Goal: Information Seeking & Learning: Find contact information

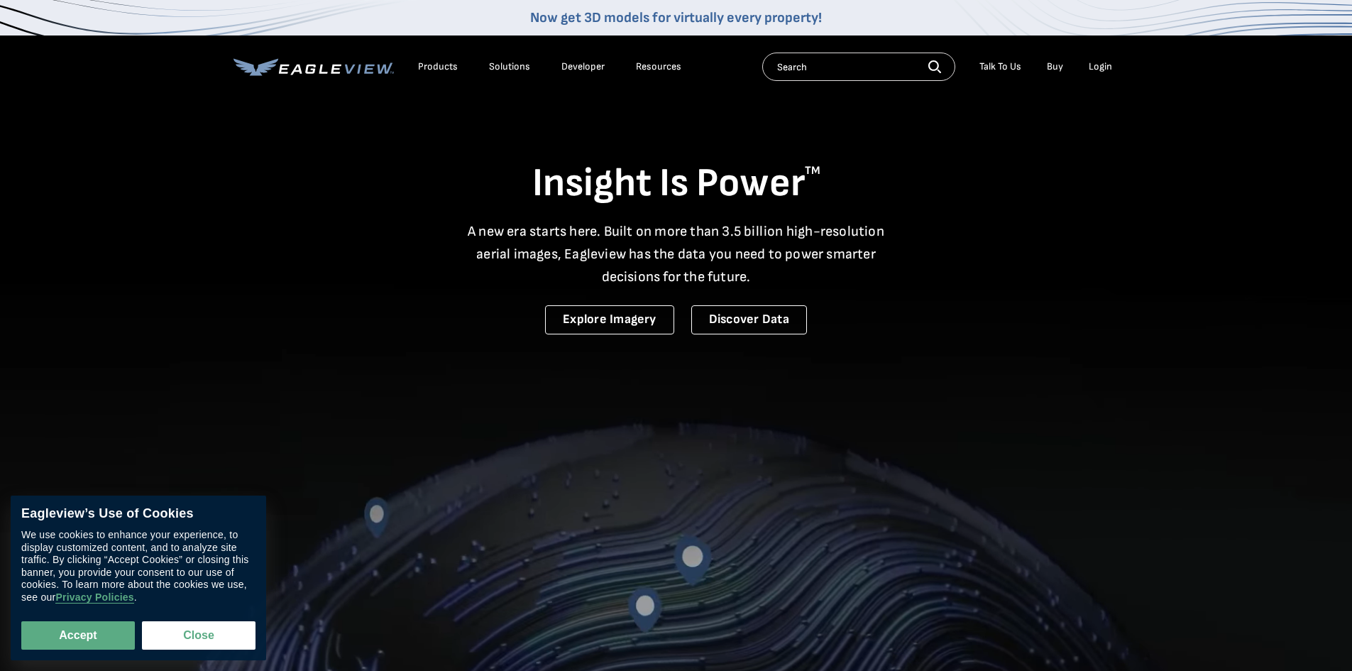
click at [1101, 69] on div "Login" at bounding box center [1100, 66] width 23 height 13
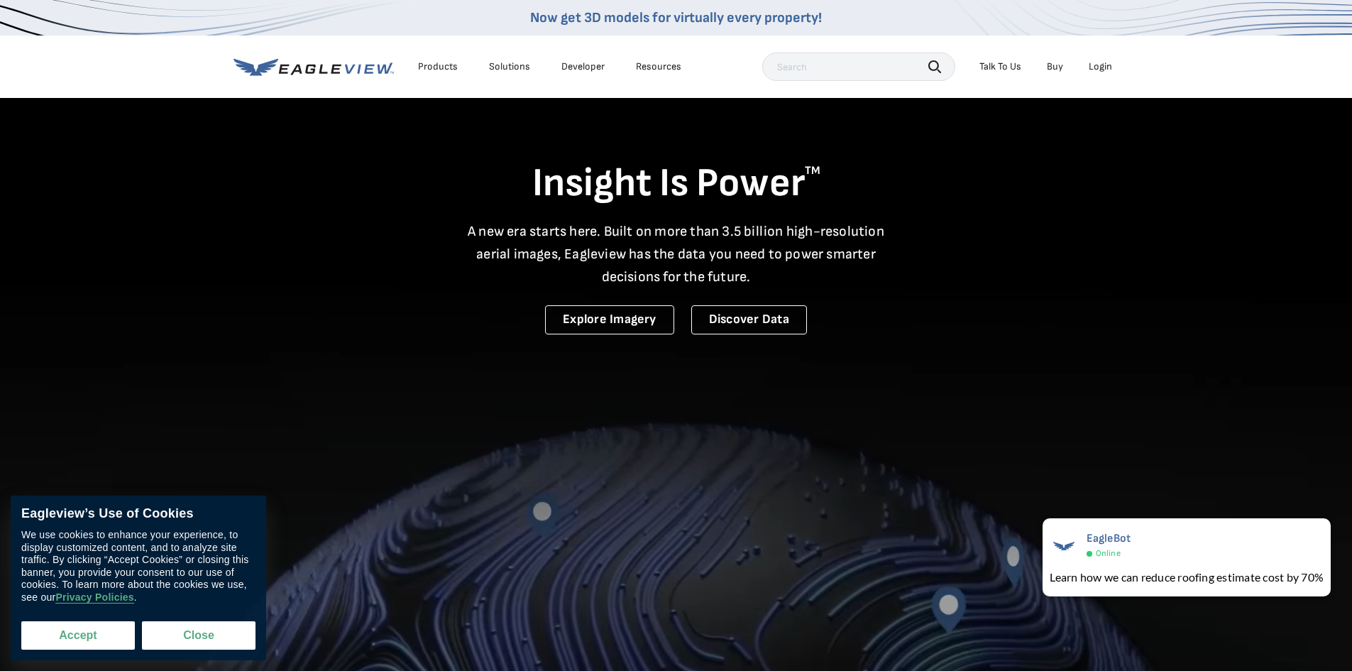
click at [88, 623] on button "Accept" at bounding box center [78, 635] width 114 height 28
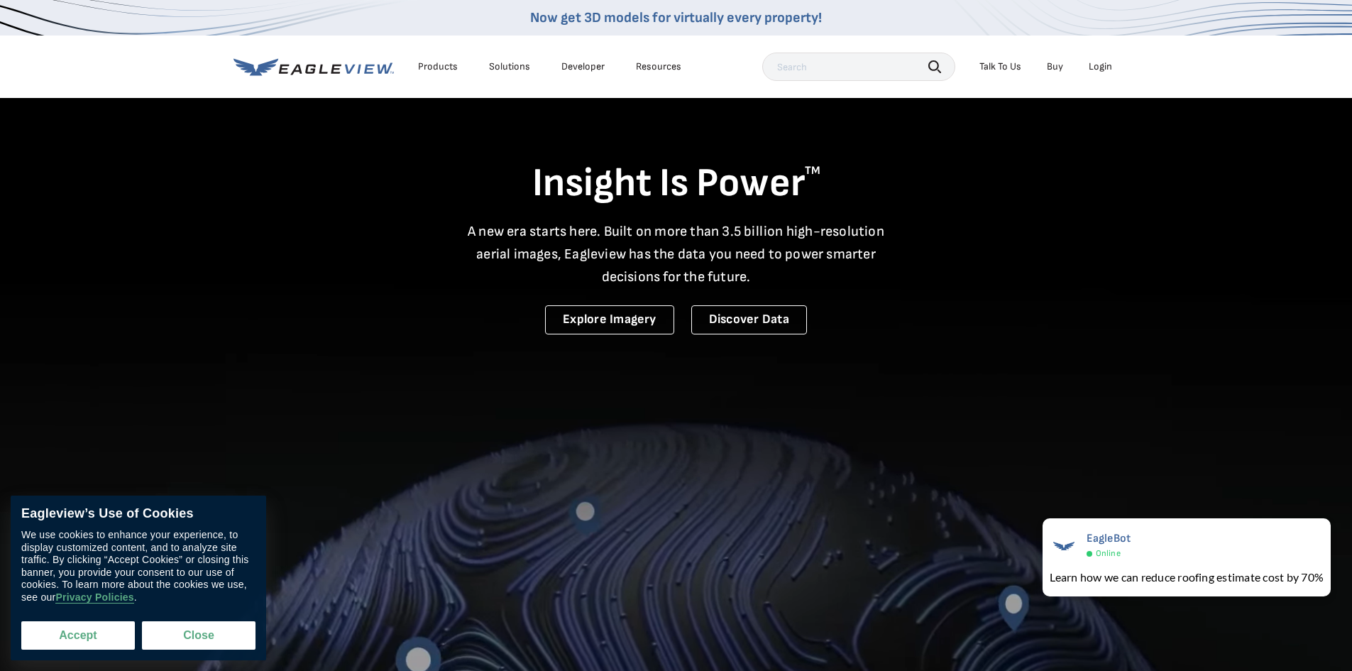
checkbox input "true"
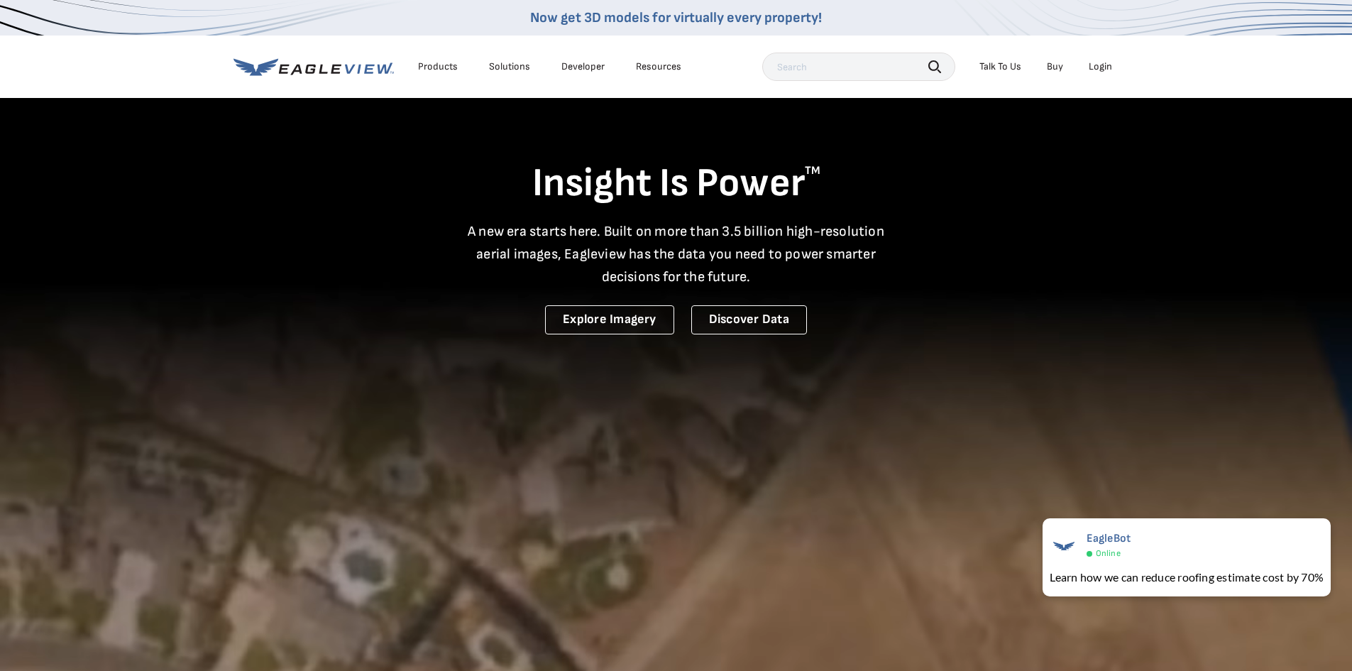
click at [1103, 70] on div "Login" at bounding box center [1100, 66] width 23 height 13
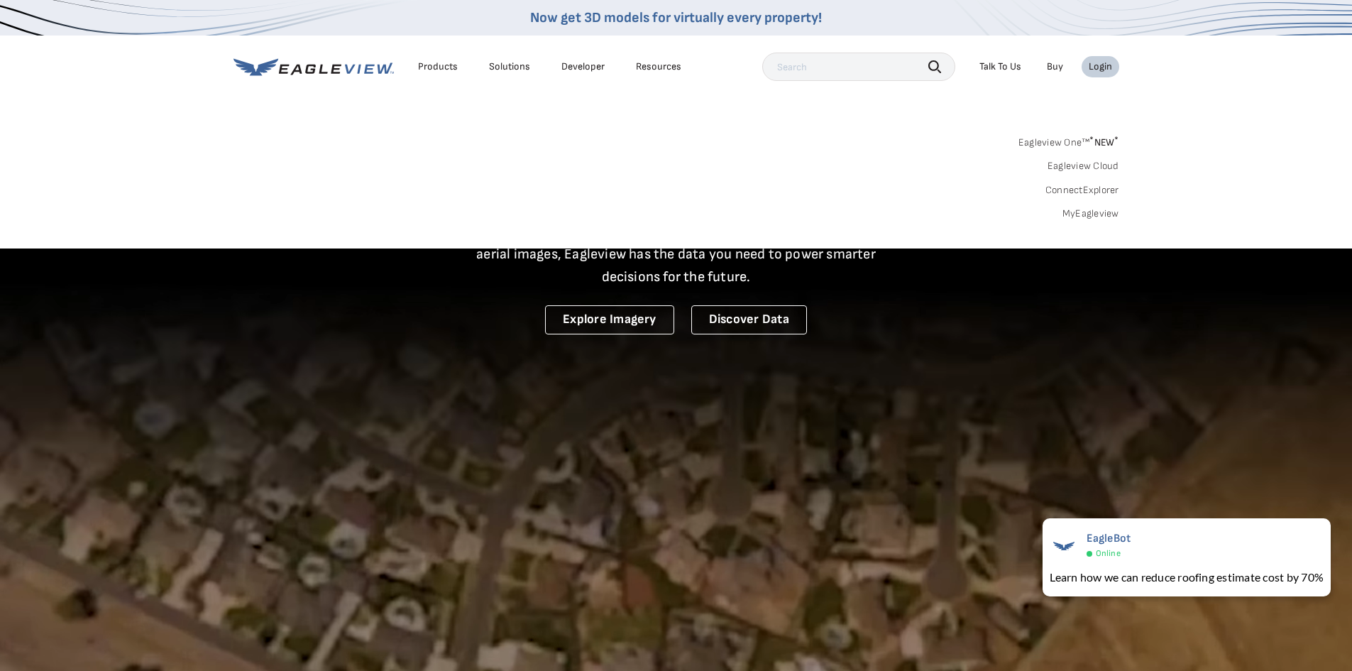
click at [1074, 143] on link "Eagleview One™ * NEW *" at bounding box center [1068, 140] width 101 height 16
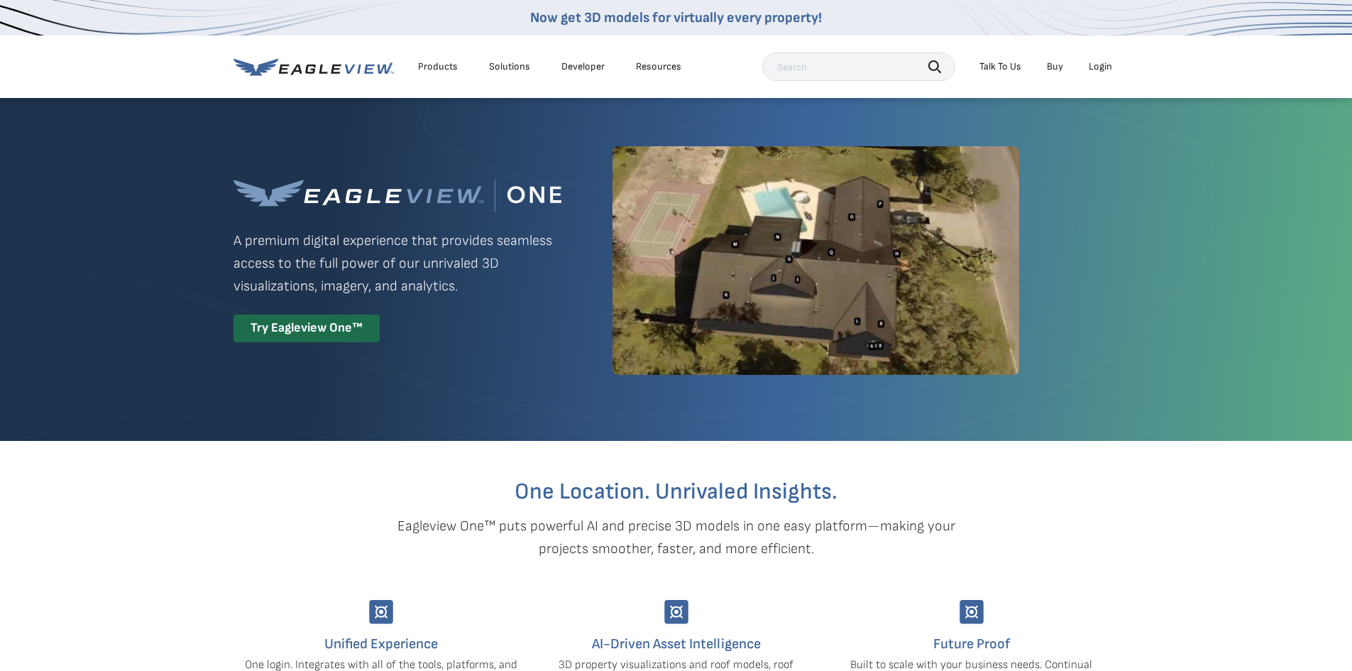
click at [1091, 62] on div "Login" at bounding box center [1100, 66] width 23 height 13
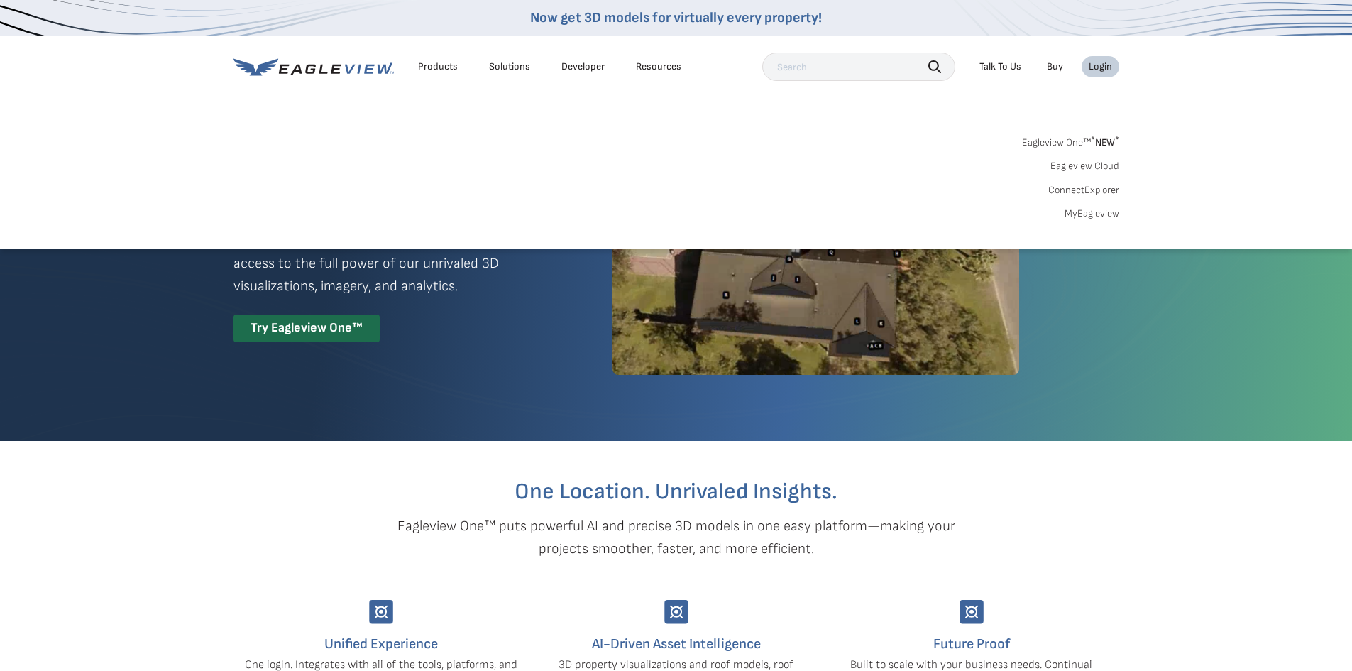
click at [1093, 215] on link "MyEagleview" at bounding box center [1091, 213] width 55 height 13
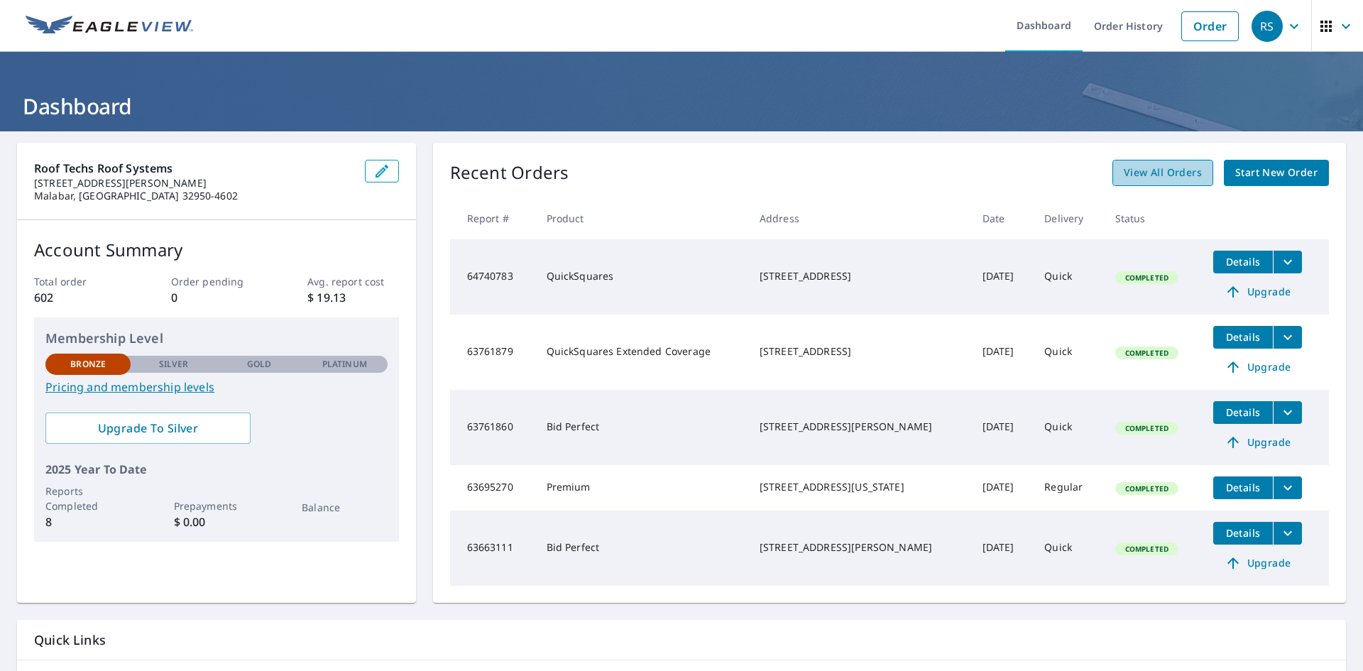
click at [1125, 177] on span "View All Orders" at bounding box center [1162, 173] width 78 height 18
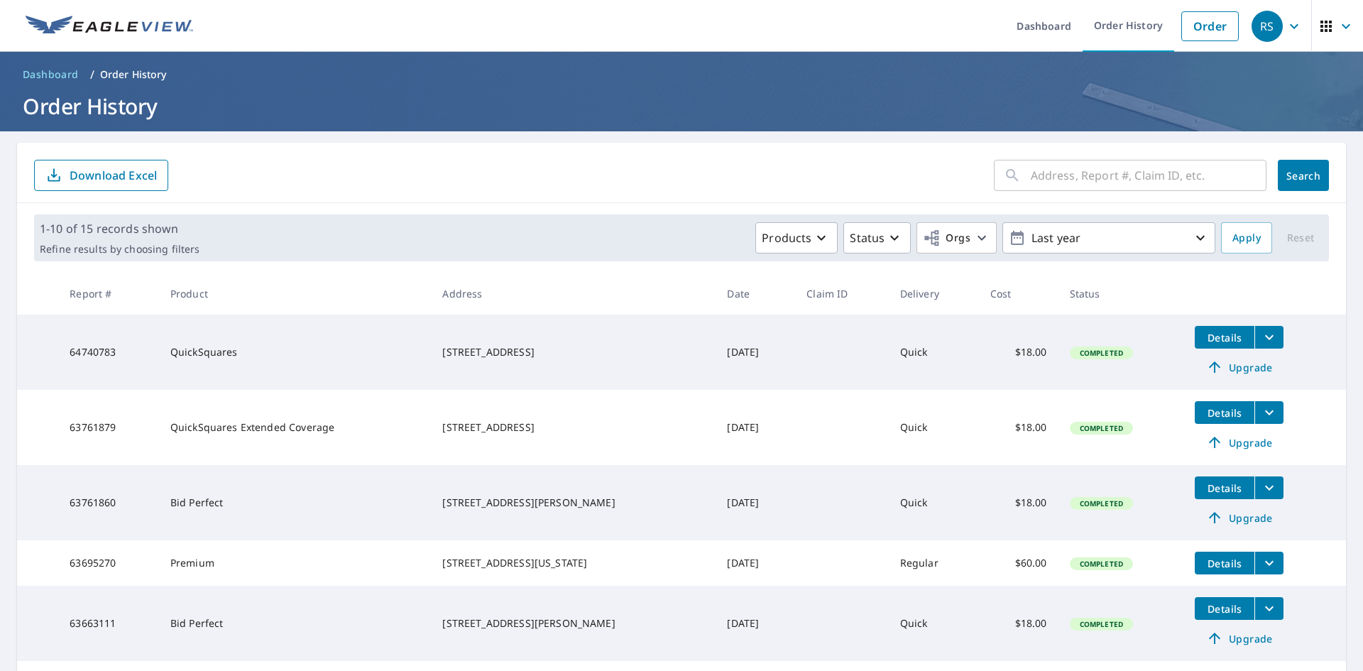
click at [1039, 170] on input "text" at bounding box center [1148, 175] width 236 height 40
click at [1059, 178] on input "text" at bounding box center [1148, 175] width 236 height 40
paste input "67342400"
type input "67342400"
click at [1293, 180] on span "Search" at bounding box center [1303, 175] width 28 height 13
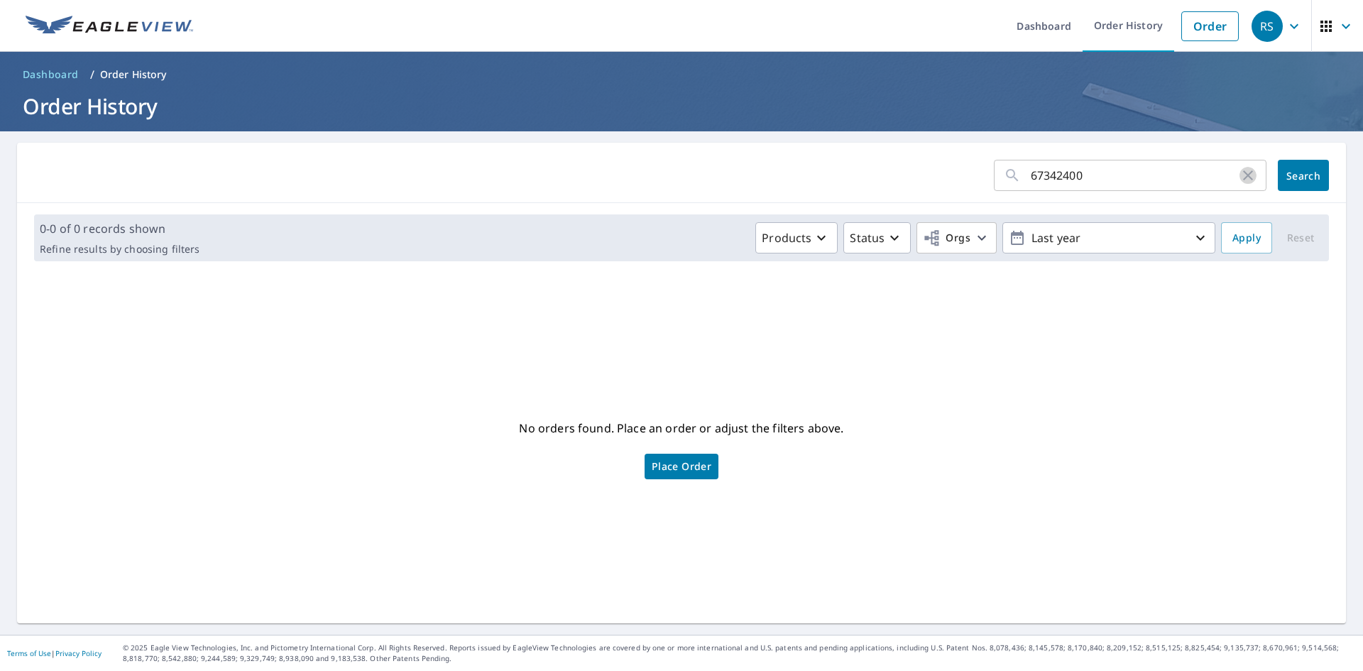
click at [1240, 174] on icon "button" at bounding box center [1247, 175] width 17 height 17
click at [1337, 26] on icon "button" at bounding box center [1345, 26] width 17 height 17
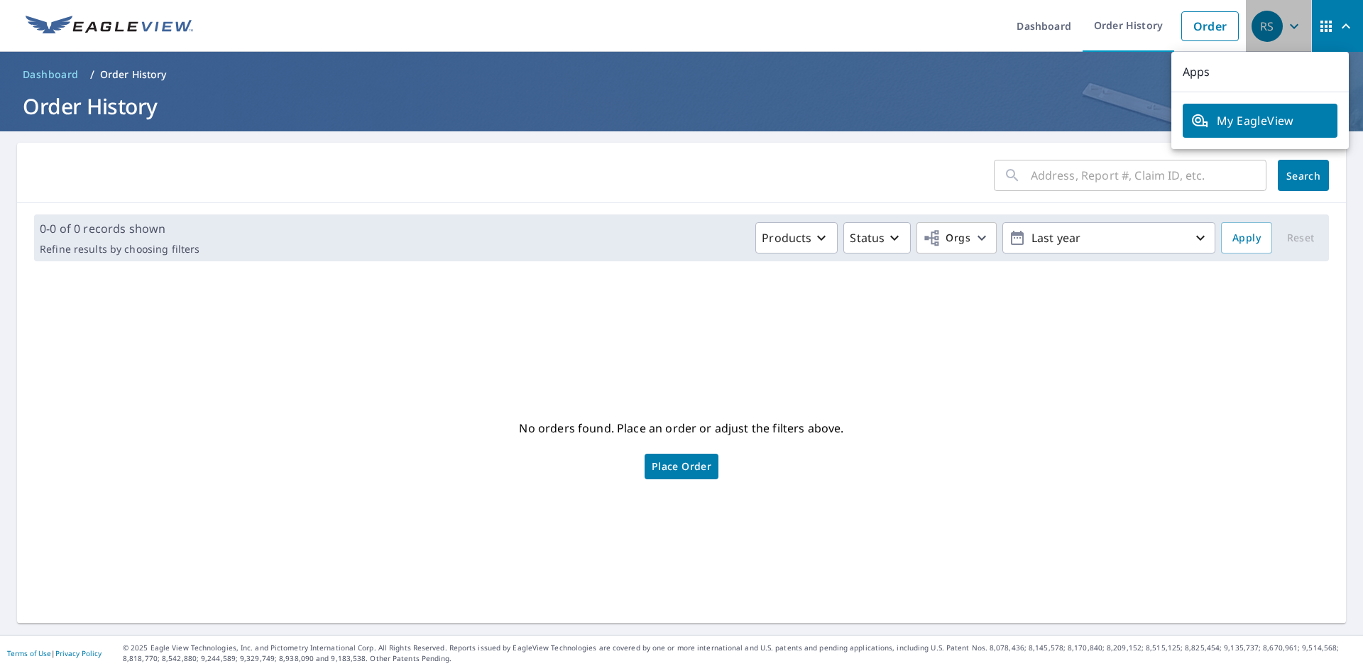
click at [1285, 29] on icon "button" at bounding box center [1293, 26] width 17 height 17
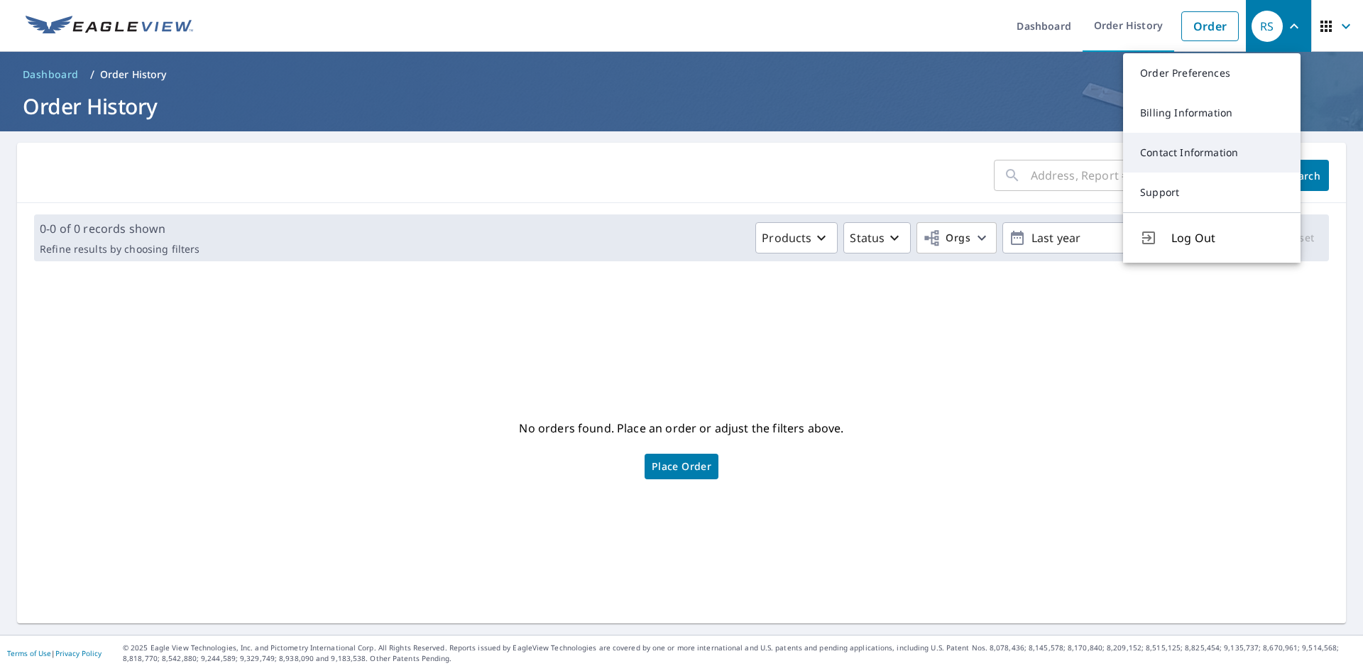
click at [1223, 148] on link "Contact Information" at bounding box center [1211, 153] width 177 height 40
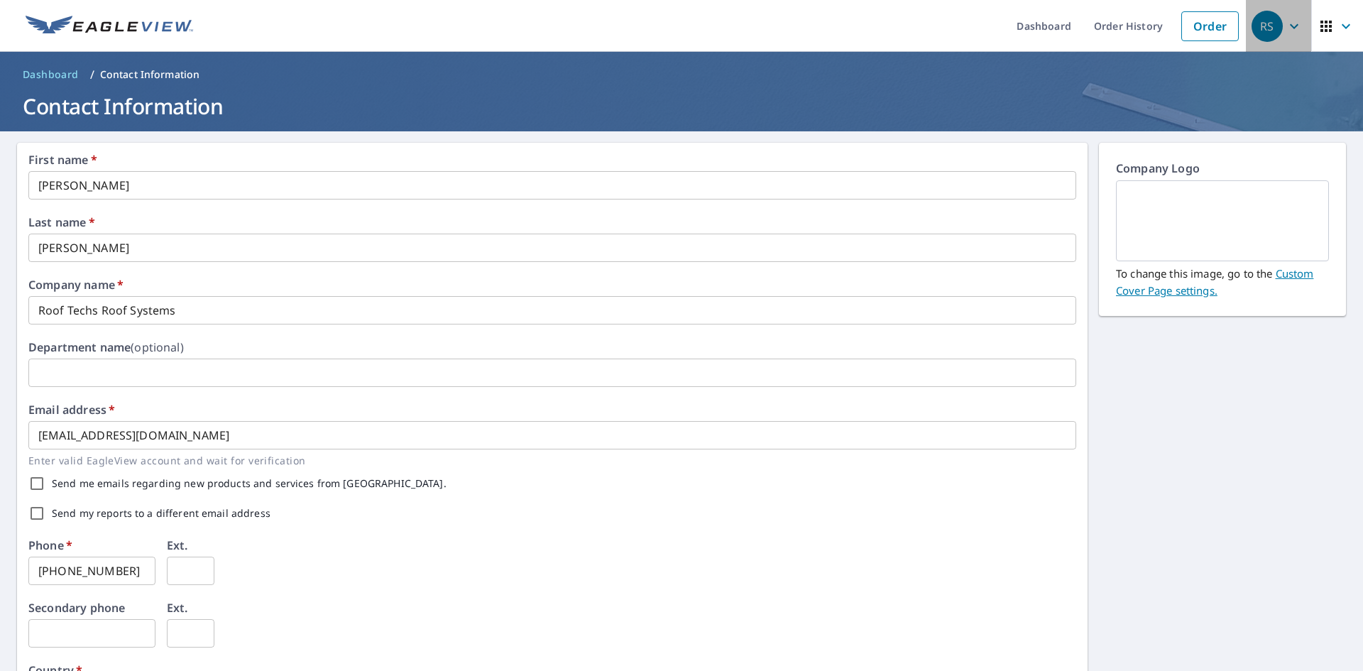
click at [1272, 25] on span "RS" at bounding box center [1278, 26] width 54 height 34
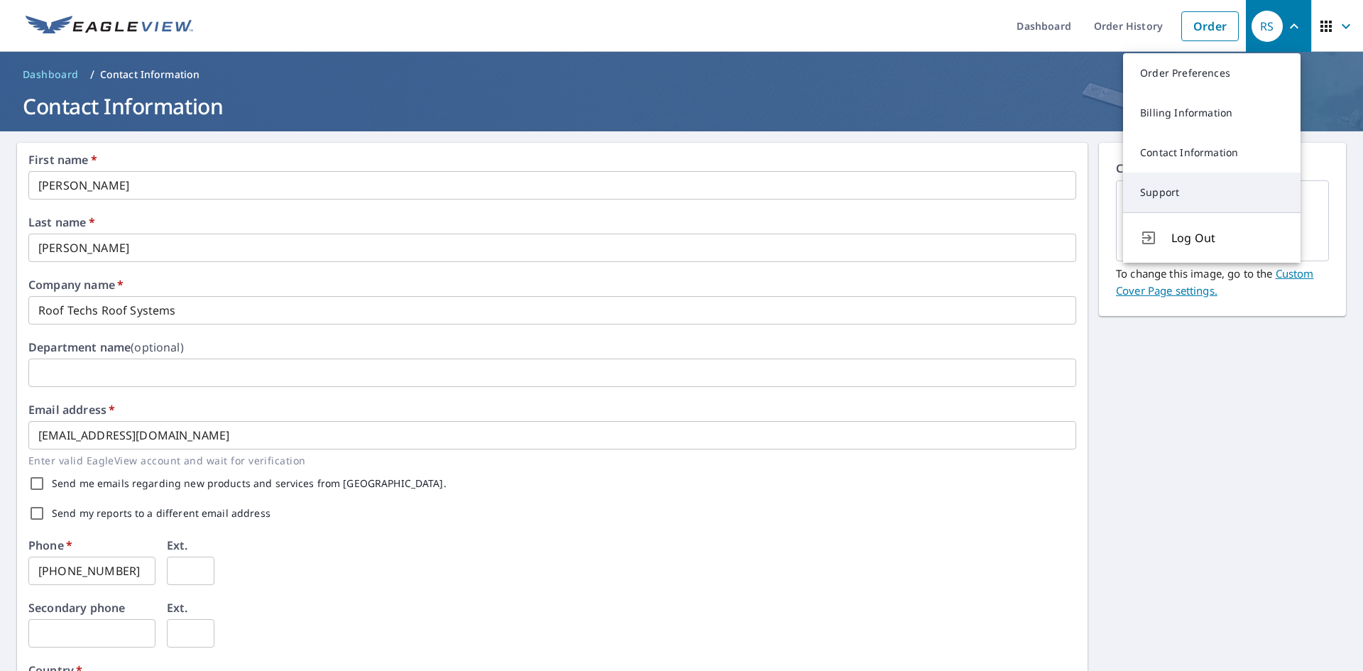
click at [1175, 193] on link "Support" at bounding box center [1211, 192] width 177 height 40
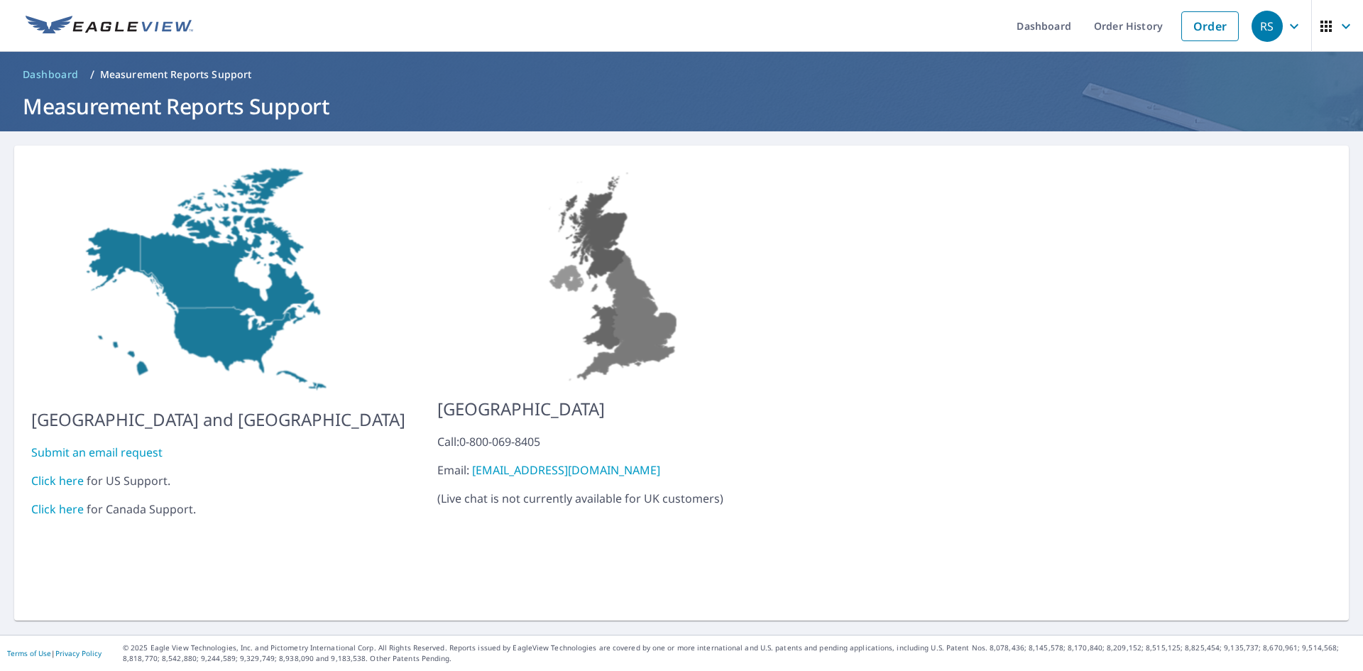
click at [59, 473] on link "Click here" at bounding box center [57, 481] width 53 height 16
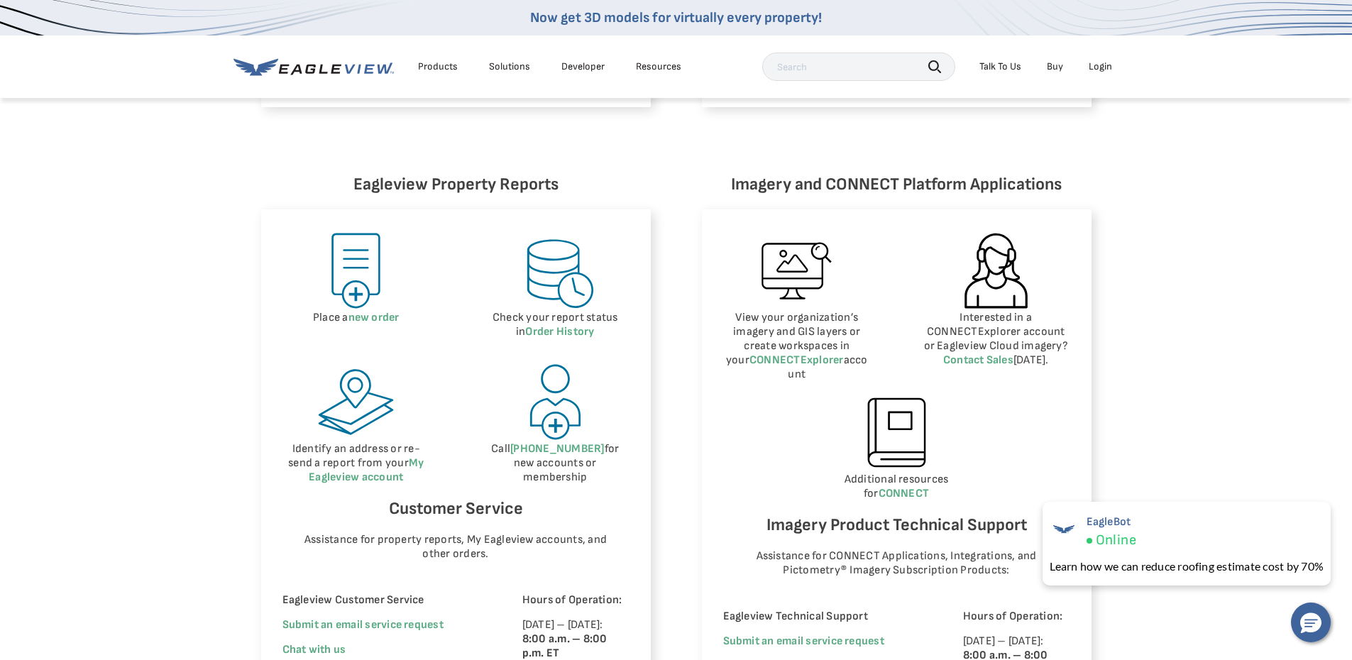
scroll to position [710, 0]
